Goal: Information Seeking & Learning: Learn about a topic

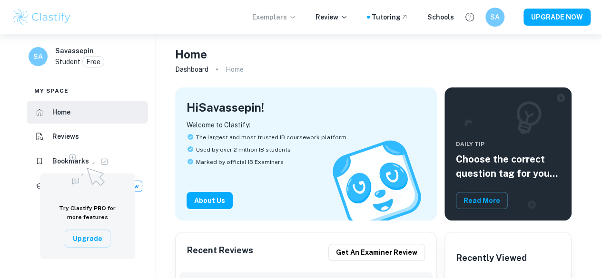
click at [290, 18] on p "Exemplars" at bounding box center [274, 17] width 44 height 10
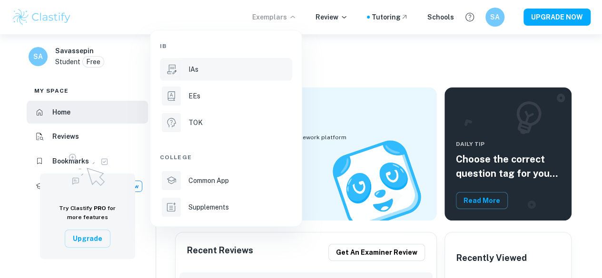
click at [197, 66] on p "IAs" at bounding box center [193, 69] width 10 height 10
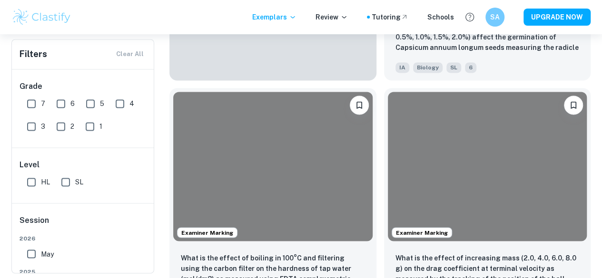
scroll to position [3421, 0]
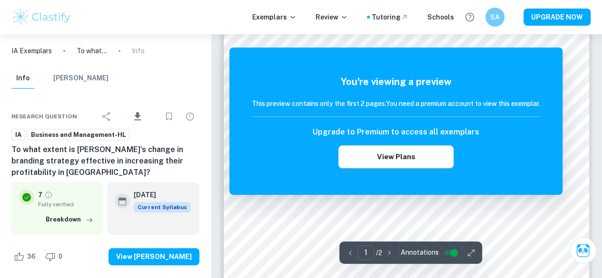
scroll to position [95, 0]
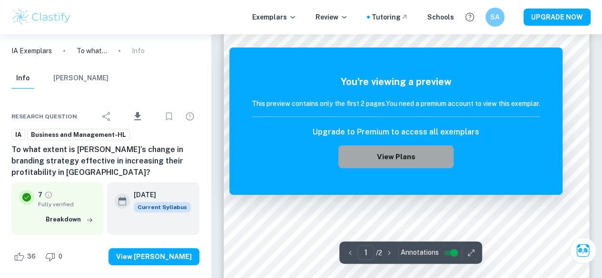
click at [398, 156] on button "View Plans" at bounding box center [395, 157] width 115 height 23
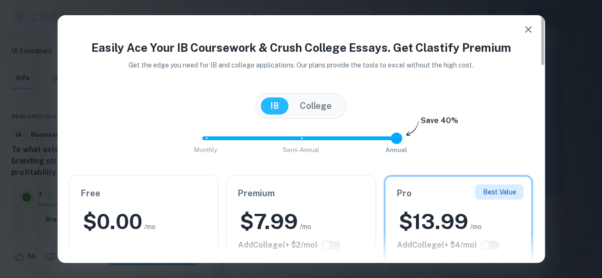
scroll to position [48, 0]
click at [529, 28] on icon "button" at bounding box center [528, 29] width 7 height 7
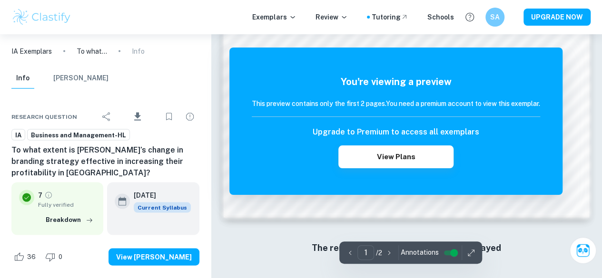
scroll to position [869, 0]
